Goal: Find contact information: Find contact information

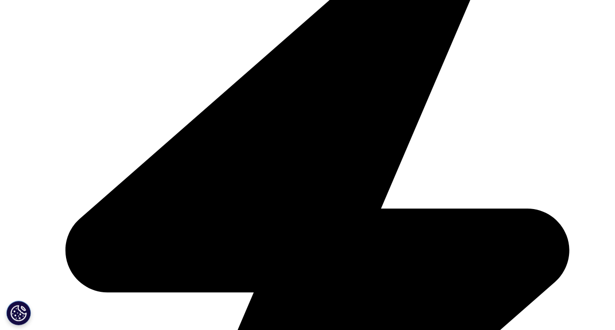
scroll to position [609, 0]
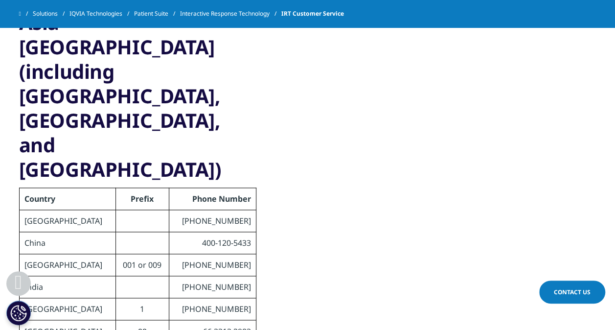
click at [354, 127] on div "Asia-Pacific (including East Asia, South Asia, and Oceania) Country Prefix Phon…" at bounding box center [308, 304] width 578 height 589
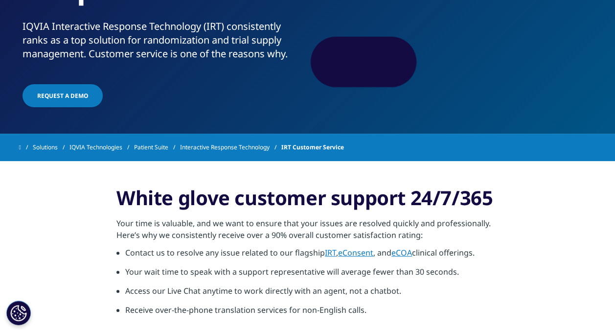
scroll to position [0, 0]
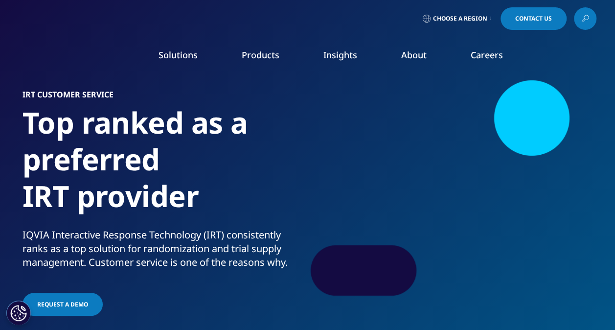
click at [316, 125] on div at bounding box center [451, 188] width 284 height 220
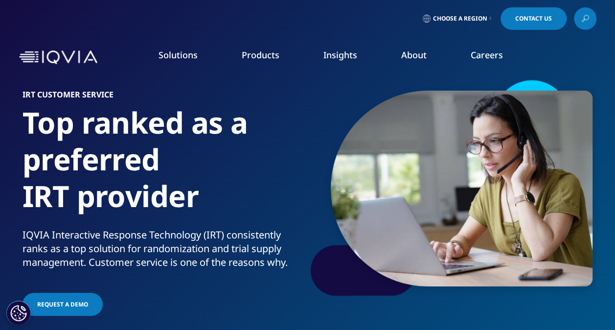
click at [316, 125] on div at bounding box center [451, 188] width 284 height 220
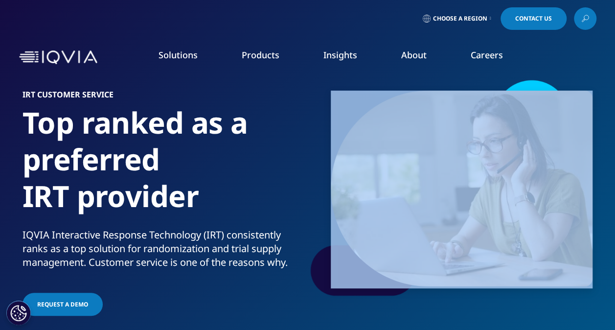
click at [316, 125] on div at bounding box center [451, 188] width 284 height 220
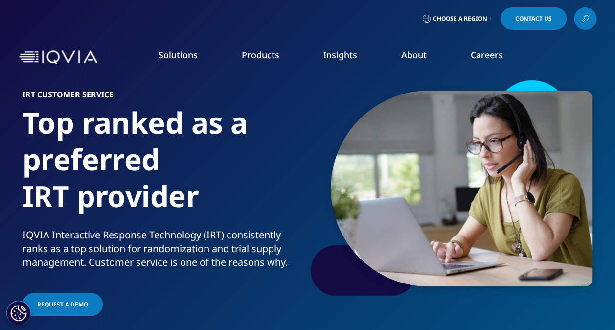
click at [294, 142] on h1 "Top ranked as a preferred IRT provider" at bounding box center [164, 166] width 282 height 124
click at [172, 16] on div "Choose a Region Contact Us" at bounding box center [308, 18] width 578 height 23
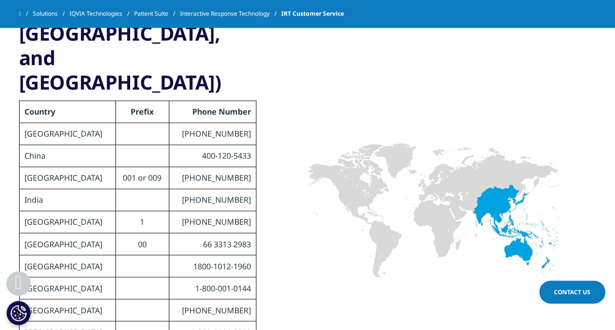
scroll to position [697, 0]
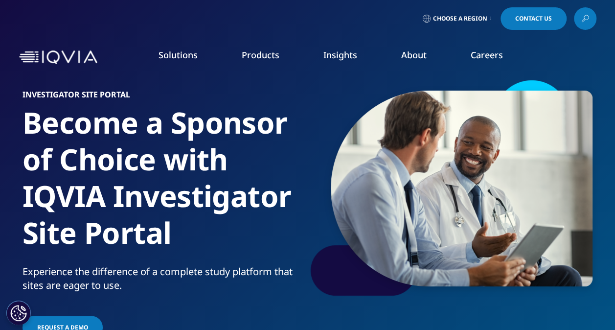
click at [551, 18] on link "Contact Us" at bounding box center [534, 18] width 66 height 23
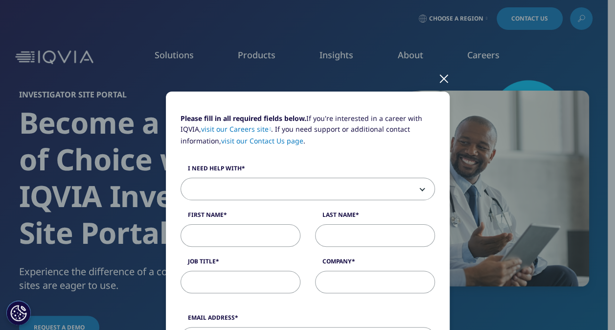
click at [439, 81] on div at bounding box center [444, 78] width 11 height 27
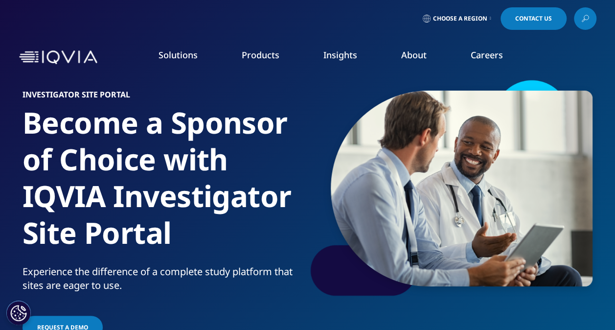
click at [534, 18] on span "Contact Us" at bounding box center [534, 19] width 37 height 6
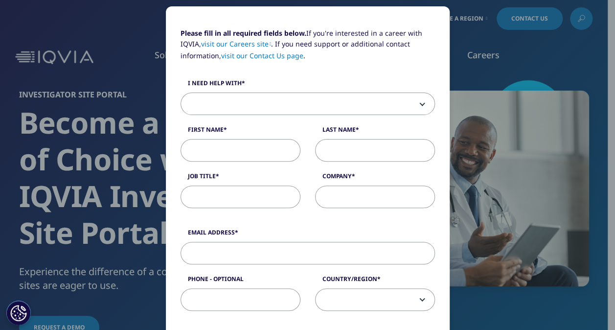
scroll to position [87, 0]
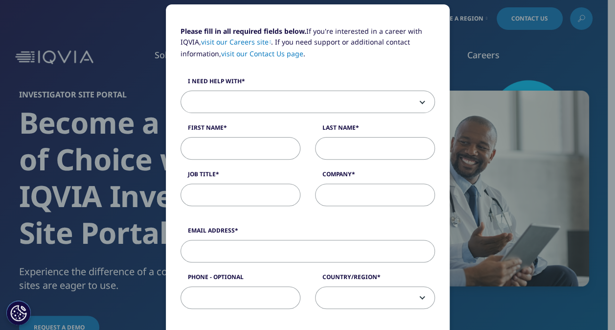
click at [413, 101] on span at bounding box center [308, 102] width 254 height 23
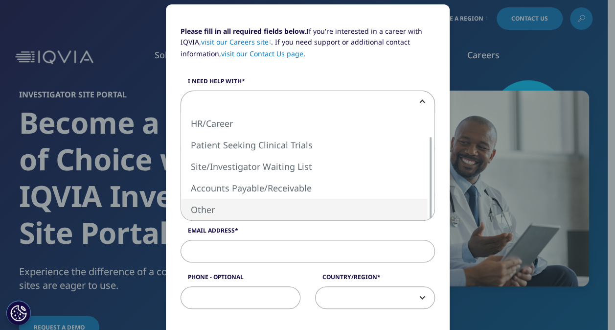
select select "Other"
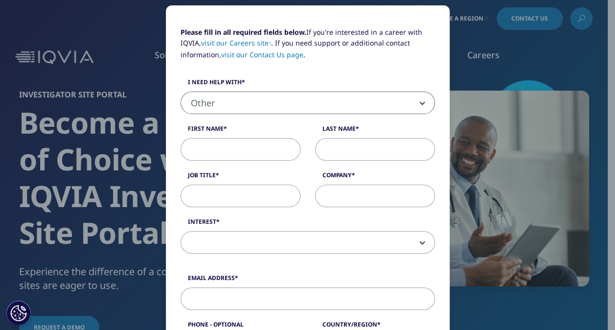
scroll to position [87, 0]
click at [268, 154] on input "First Name" at bounding box center [241, 149] width 120 height 23
type input "Ayami"
click at [364, 144] on input "Last Name" at bounding box center [375, 149] width 120 height 23
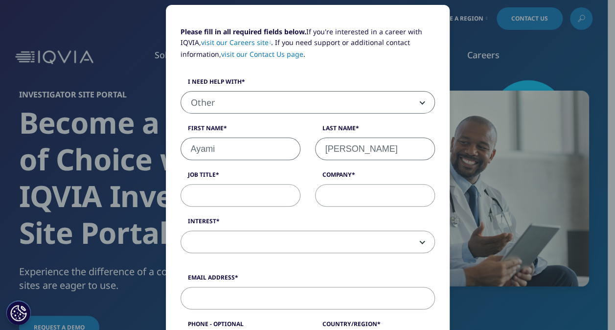
type input "Tanaka"
click at [254, 181] on label "Job Title" at bounding box center [241, 177] width 120 height 14
click at [254, 184] on input "Job Title" at bounding box center [241, 195] width 120 height 23
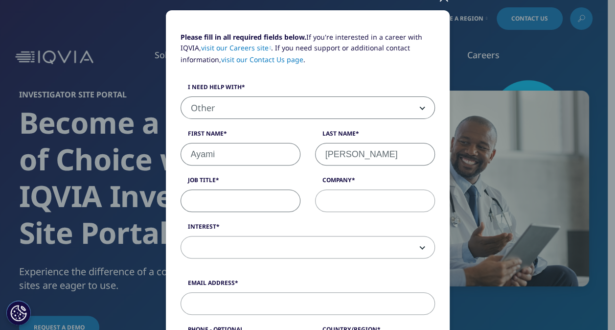
scroll to position [0, 0]
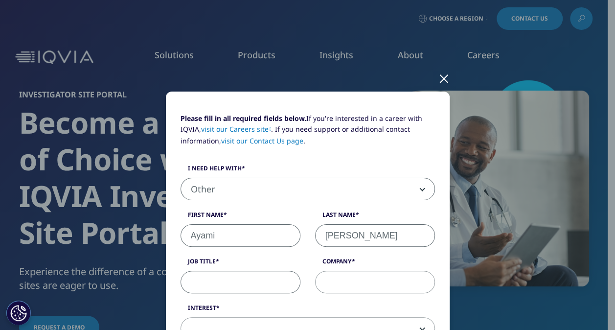
click at [441, 76] on div at bounding box center [444, 78] width 11 height 27
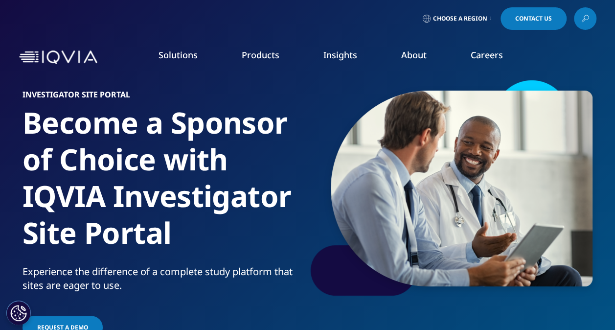
click at [587, 19] on icon at bounding box center [586, 18] width 8 height 13
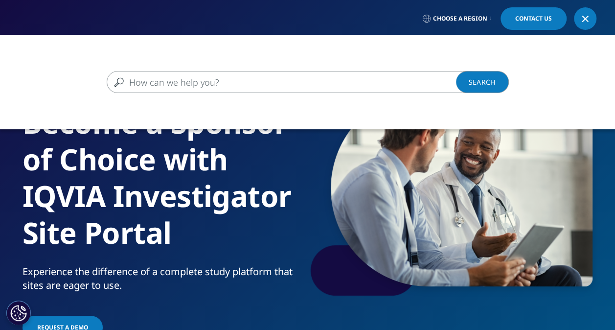
click at [313, 81] on input "Search" at bounding box center [294, 82] width 374 height 22
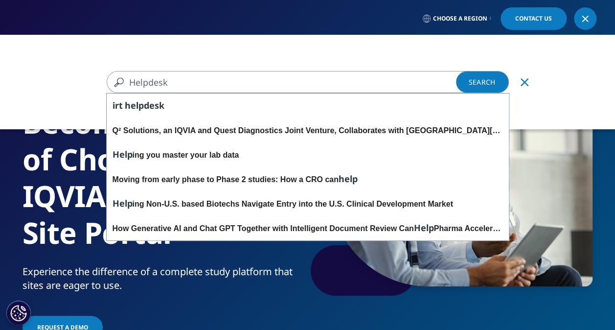
type input "Helpdesk"
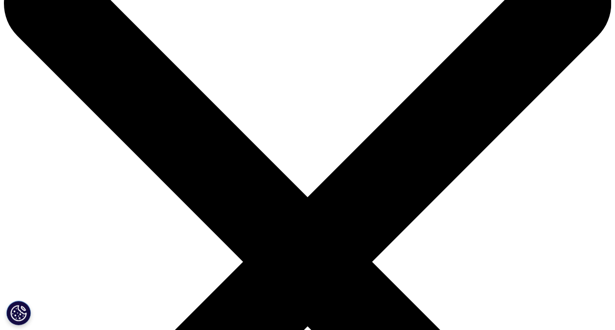
scroll to position [1, 0]
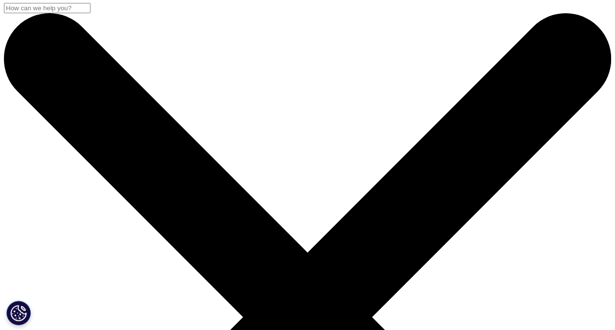
type input "Helpdesk　Asia"
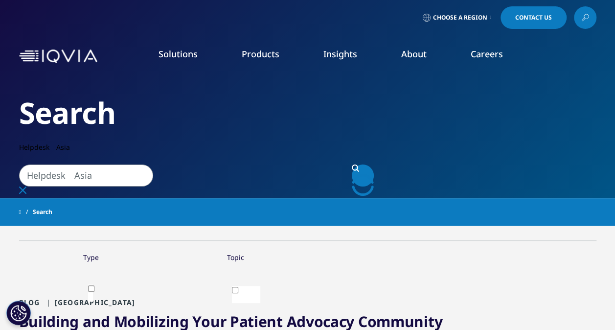
click at [359, 165] on icon "Search" at bounding box center [355, 168] width 7 height 7
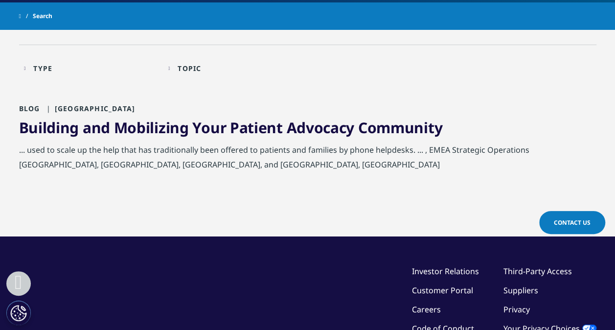
scroll to position [198, 0]
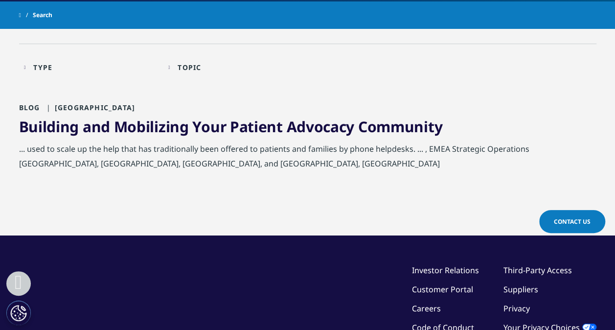
click at [226, 124] on link "Building and Mobilizing Your Patient Advocacy Community" at bounding box center [231, 127] width 424 height 20
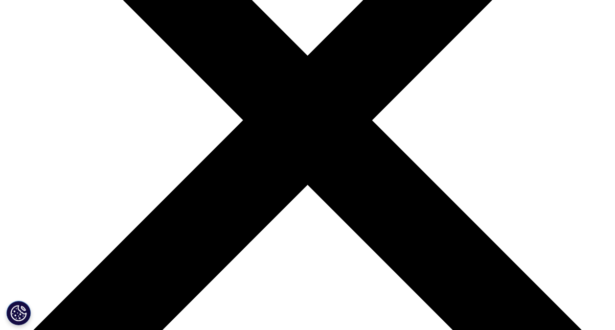
type input "Helpdesk"
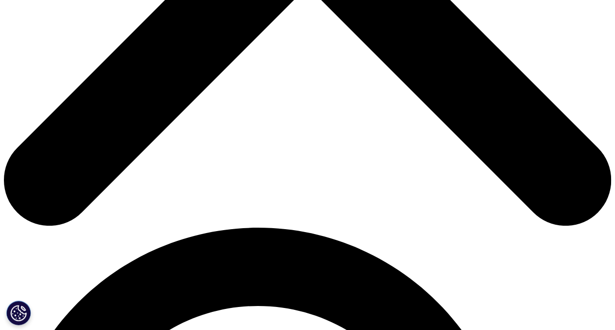
scroll to position [396, 0]
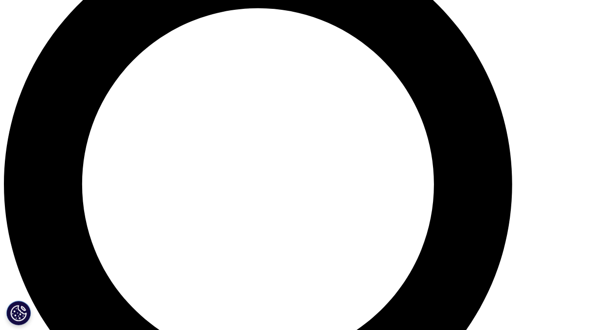
scroll to position [693, 0]
